Goal: Task Accomplishment & Management: Manage account settings

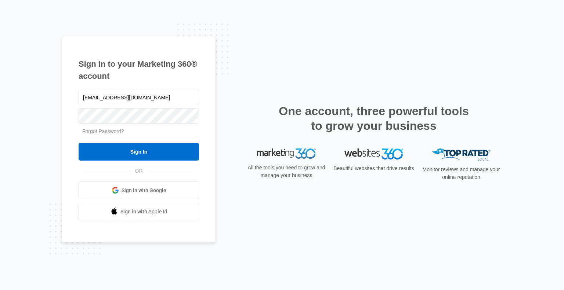
type input "[EMAIL_ADDRESS][DOMAIN_NAME]"
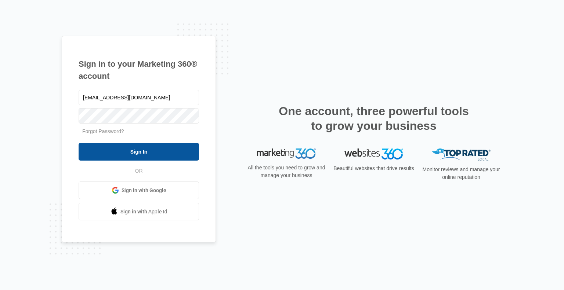
click at [158, 153] on input "Sign In" at bounding box center [139, 152] width 120 height 18
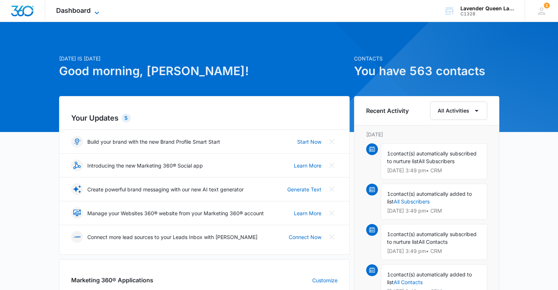
click at [100, 12] on icon at bounding box center [97, 12] width 9 height 9
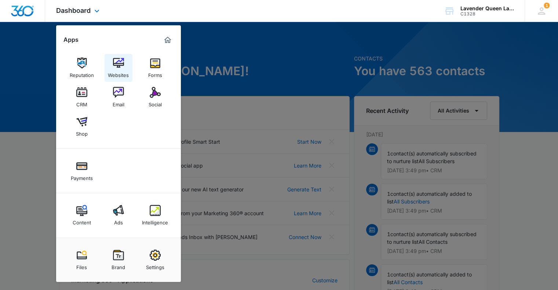
click at [121, 65] on img at bounding box center [118, 63] width 11 height 11
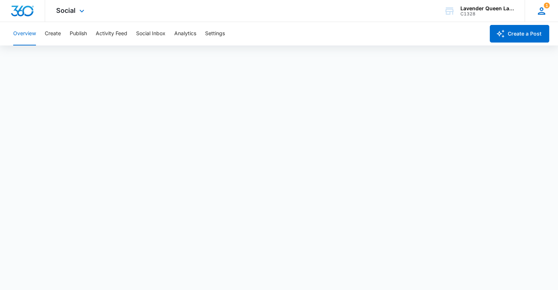
click at [541, 13] on icon at bounding box center [541, 11] width 11 height 11
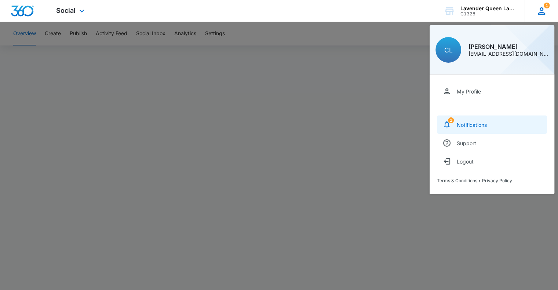
click at [465, 126] on div "Notifications" at bounding box center [472, 125] width 30 height 6
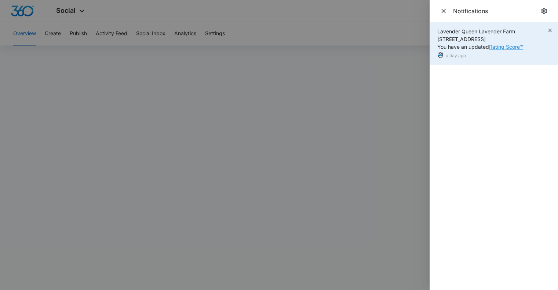
click at [507, 47] on link "Rating Score™" at bounding box center [506, 47] width 34 height 6
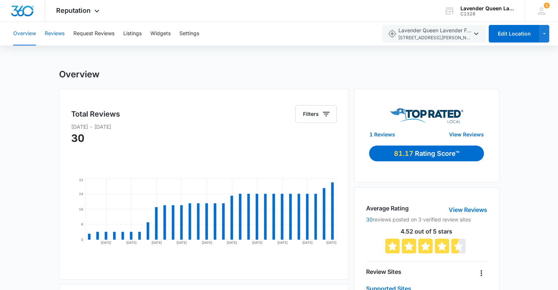
click at [62, 32] on button "Reviews" at bounding box center [55, 33] width 20 height 23
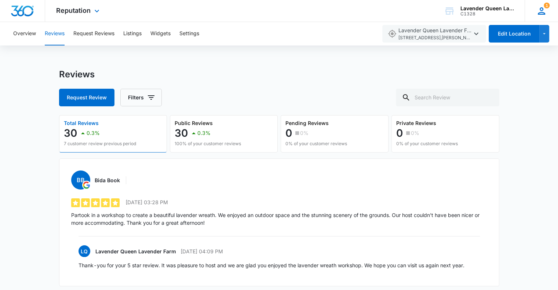
click at [543, 11] on icon at bounding box center [541, 11] width 11 height 11
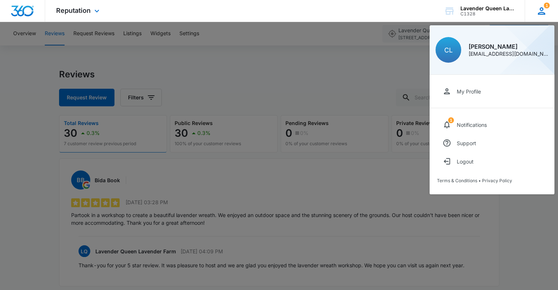
click at [543, 11] on icon at bounding box center [541, 11] width 11 height 11
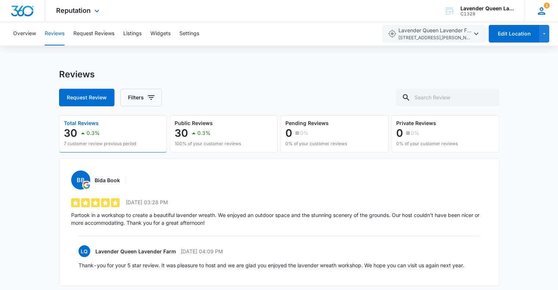
click at [543, 13] on icon at bounding box center [541, 11] width 11 height 11
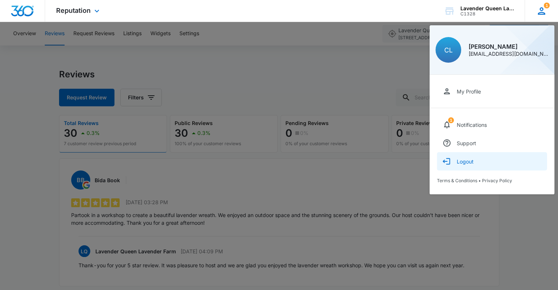
click at [461, 161] on div "Logout" at bounding box center [465, 162] width 17 height 6
